Goal: Task Accomplishment & Management: Complete application form

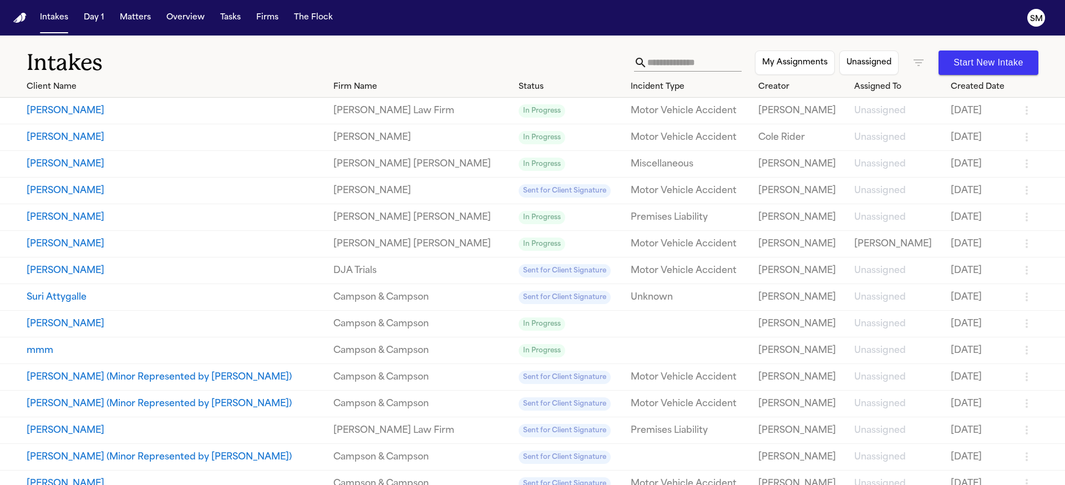
click at [814, 35] on div "Intakes My Assignments Unassigned Start New Intake" at bounding box center [532, 55] width 1065 height 41
click at [913, 60] on icon "button" at bounding box center [918, 62] width 10 height 7
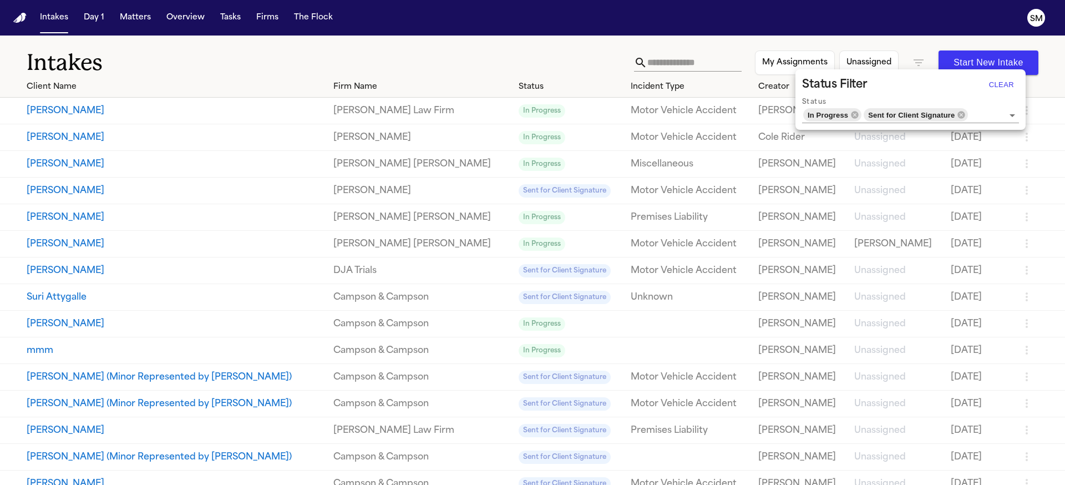
click at [141, 52] on div at bounding box center [532, 242] width 1065 height 485
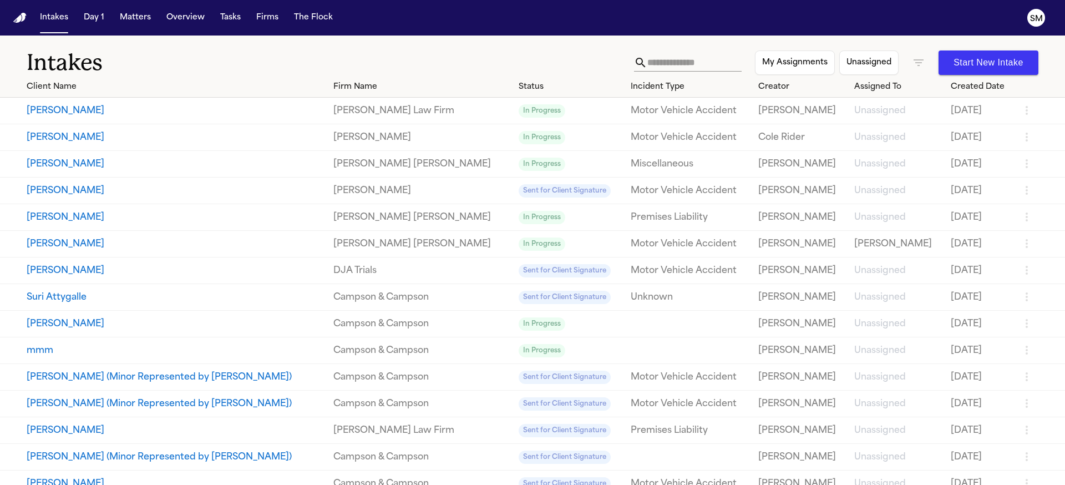
click at [63, 330] on button "[PERSON_NAME]" at bounding box center [176, 323] width 298 height 13
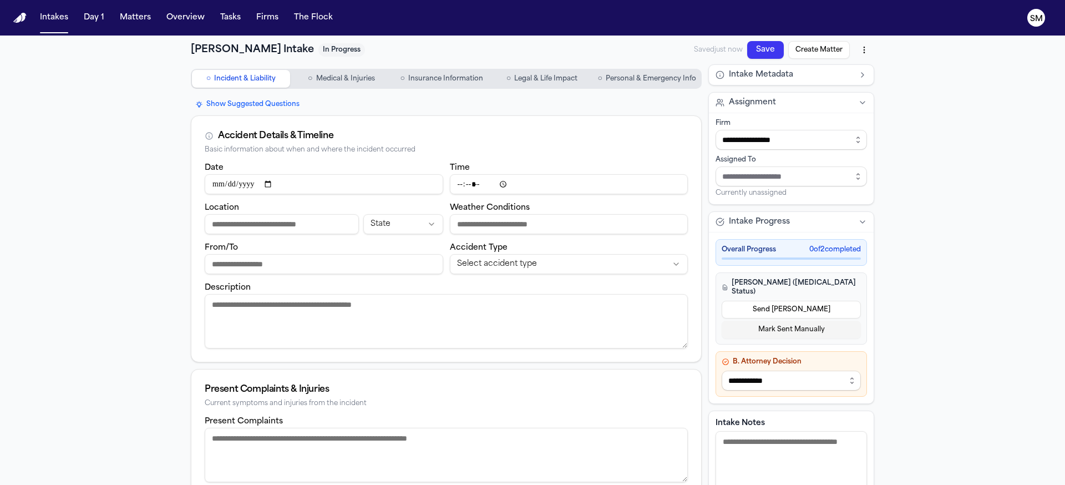
click at [135, 240] on div "**********" at bounding box center [532, 416] width 1065 height 763
click at [373, 330] on textarea "Description" at bounding box center [446, 321] width 483 height 54
click at [335, 75] on span "Medical & Injuries" at bounding box center [345, 78] width 59 height 9
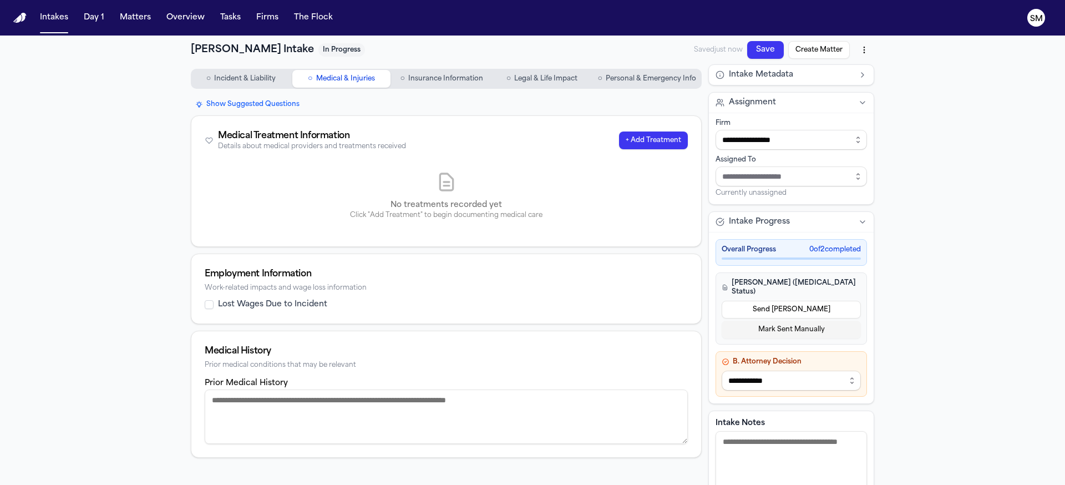
click at [445, 82] on span "Insurance Information" at bounding box center [445, 78] width 75 height 9
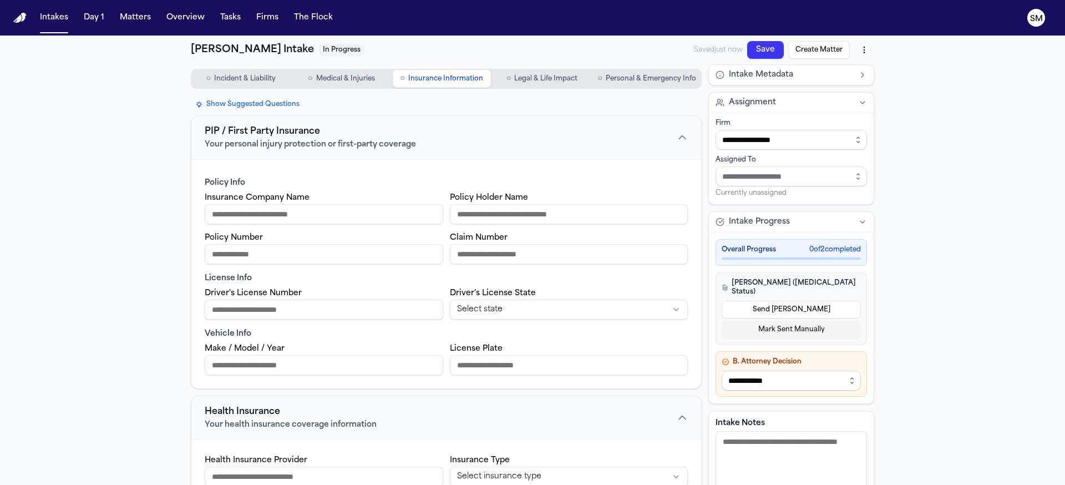
click at [526, 83] on span "Legal & Life Impact" at bounding box center [545, 78] width 63 height 9
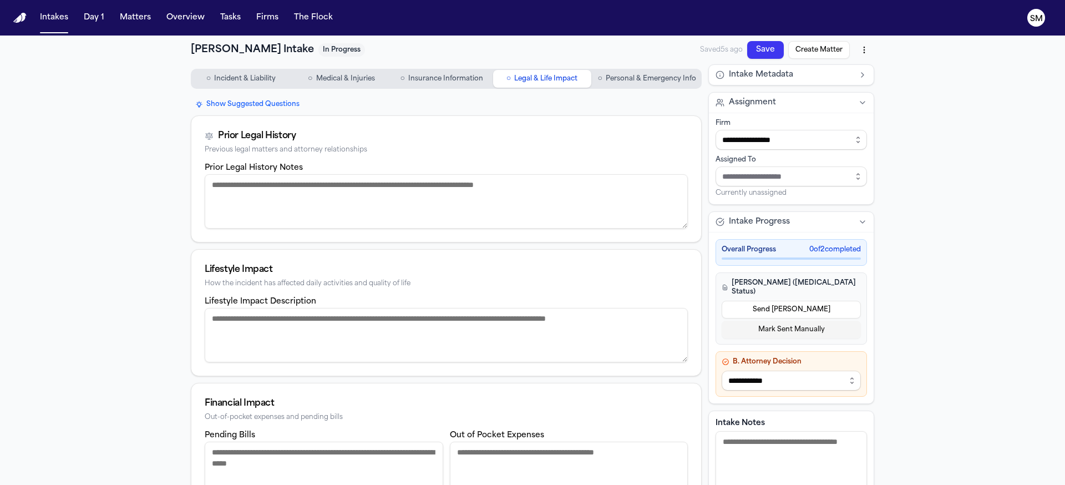
click at [669, 82] on span "Personal & Emergency Info" at bounding box center [650, 78] width 90 height 9
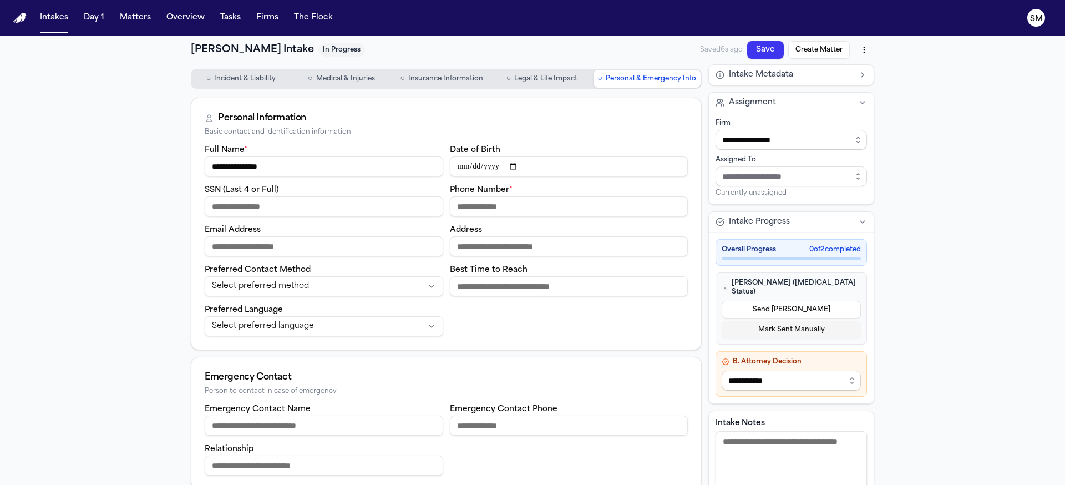
click at [241, 81] on span "Incident & Liability" at bounding box center [245, 78] width 62 height 9
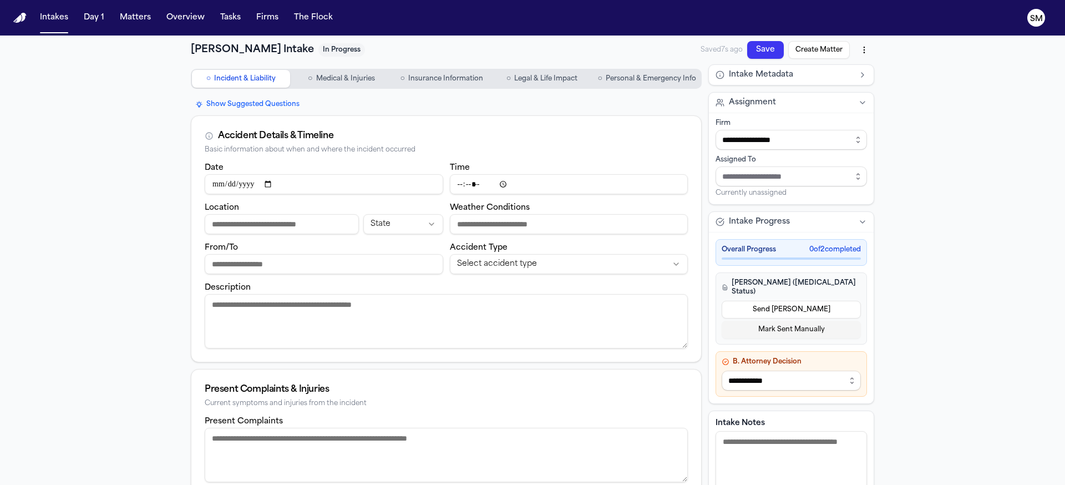
click at [120, 169] on div "**********" at bounding box center [532, 416] width 1065 height 763
click at [54, 18] on button "Intakes" at bounding box center [53, 18] width 37 height 20
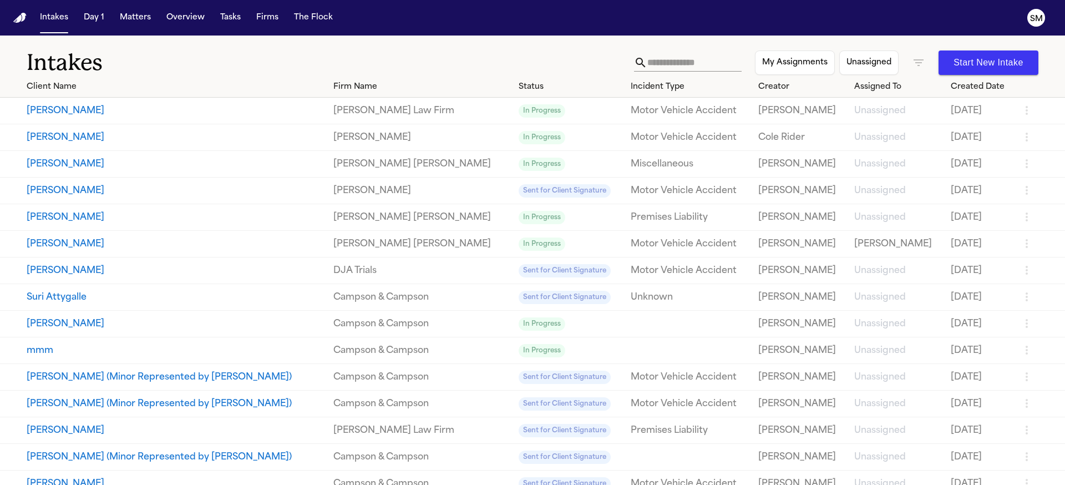
click at [587, 53] on h1 "Intakes" at bounding box center [330, 63] width 607 height 28
click at [245, 50] on h1 "Intakes" at bounding box center [330, 63] width 607 height 28
click at [336, 55] on h1 "Intakes" at bounding box center [330, 63] width 607 height 28
click at [495, 56] on h1 "Intakes" at bounding box center [330, 63] width 607 height 28
click at [301, 65] on h1 "Intakes" at bounding box center [330, 63] width 607 height 28
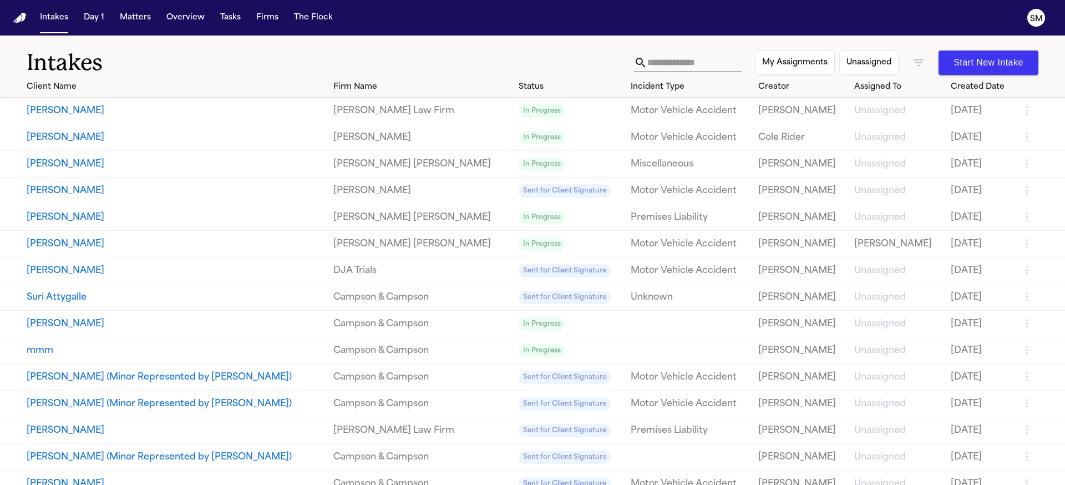
click at [69, 112] on button "[PERSON_NAME]" at bounding box center [176, 110] width 298 height 13
